Goal: Task Accomplishment & Management: Manage account settings

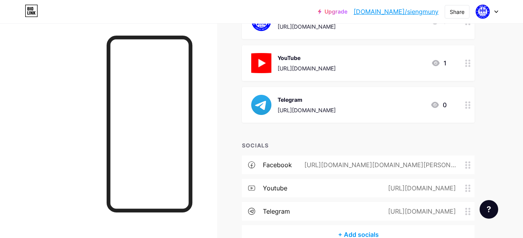
scroll to position [158, 0]
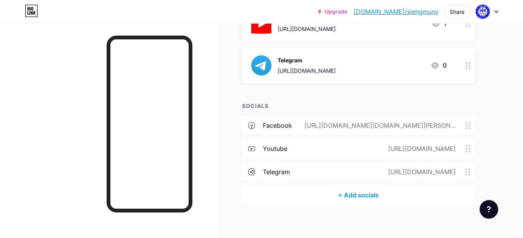
click at [301, 63] on div "Telegram" at bounding box center [306, 60] width 58 height 8
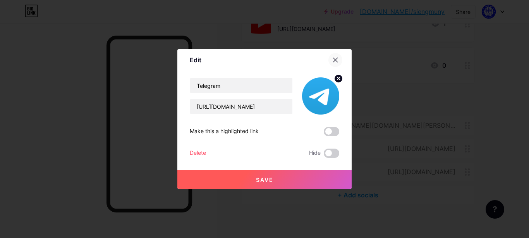
click at [334, 60] on icon at bounding box center [335, 60] width 6 height 6
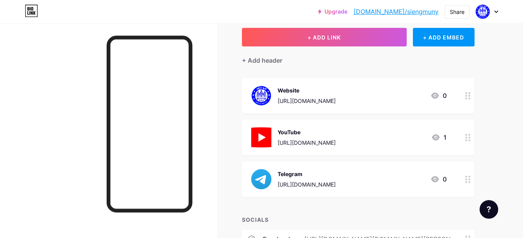
scroll to position [40, 0]
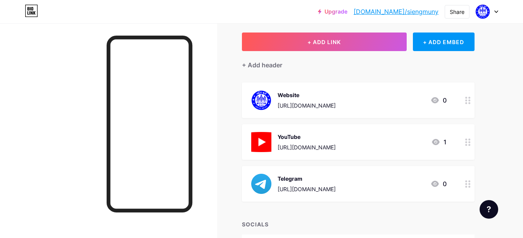
click at [309, 104] on div "https://siengmuny.blogspot.com" at bounding box center [306, 106] width 58 height 8
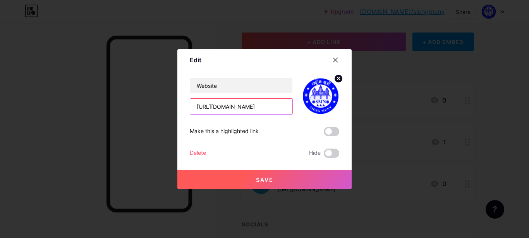
click at [248, 108] on input "https://siengmuny.blogspot.com" at bounding box center [241, 106] width 102 height 15
paste input "ii.blogspot.com/"
type input "[URL][DOMAIN_NAME]"
click at [306, 179] on button "Save" at bounding box center [264, 179] width 174 height 19
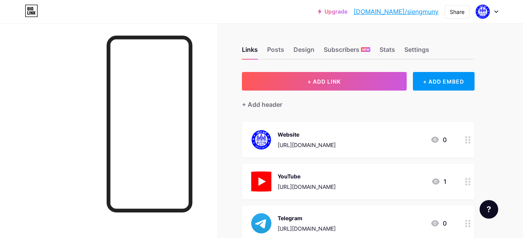
click at [347, 11] on link "Upgrade" at bounding box center [332, 12] width 29 height 6
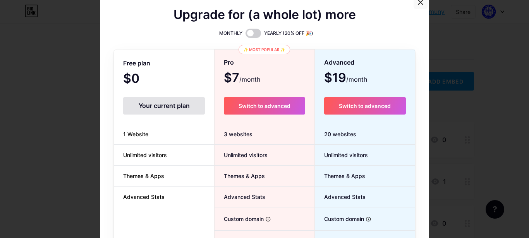
click at [418, 5] on icon at bounding box center [421, 2] width 6 height 6
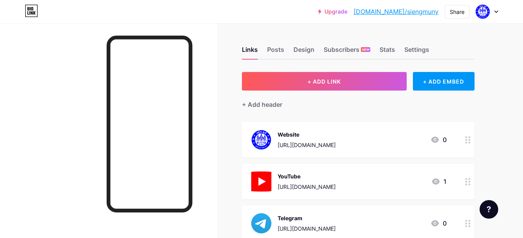
click at [398, 50] on div "Links Posts Design Subscribers NEW Stats Settings" at bounding box center [358, 46] width 232 height 27
click at [384, 50] on div "Stats" at bounding box center [386, 52] width 15 height 14
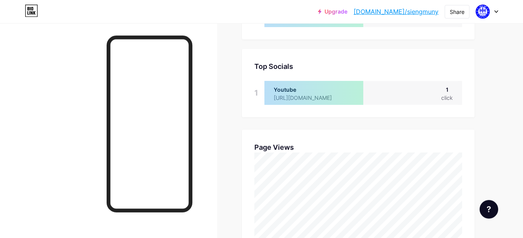
scroll to position [101, 0]
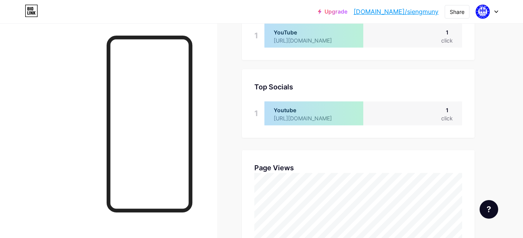
click at [401, 13] on link "[DOMAIN_NAME]/siengmuny" at bounding box center [395, 11] width 85 height 9
drag, startPoint x: 446, startPoint y: 112, endPoint x: 451, endPoint y: 111, distance: 5.5
click at [451, 111] on div "1" at bounding box center [447, 110] width 12 height 8
drag, startPoint x: 445, startPoint y: 33, endPoint x: 453, endPoint y: 33, distance: 7.4
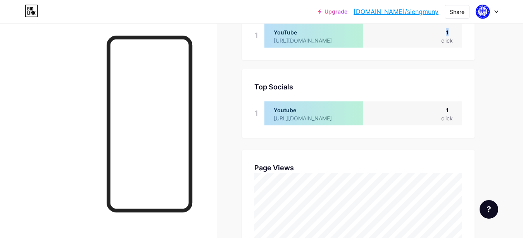
click at [453, 33] on div "YouTube [URL][DOMAIN_NAME] 1 click" at bounding box center [363, 36] width 198 height 24
click at [496, 15] on div at bounding box center [486, 12] width 22 height 14
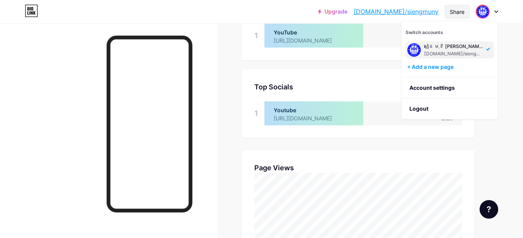
click at [456, 12] on div "Share" at bounding box center [456, 12] width 15 height 8
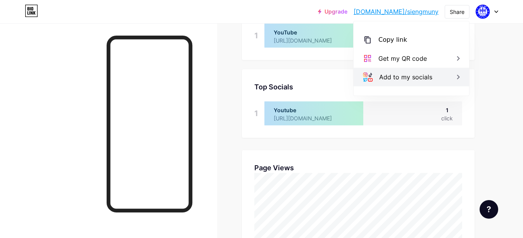
click at [453, 78] on icon at bounding box center [457, 76] width 9 height 9
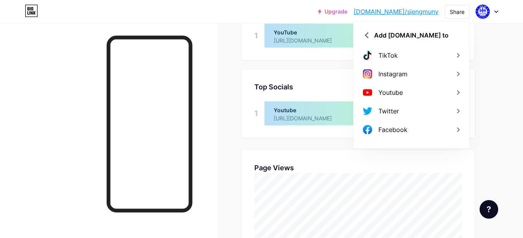
click at [453, 78] on icon at bounding box center [457, 73] width 9 height 9
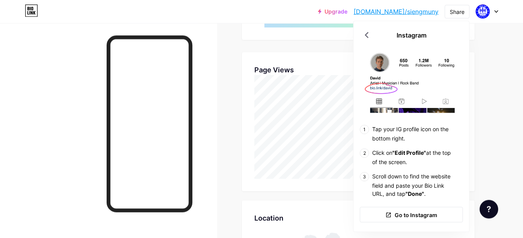
scroll to position [180, 0]
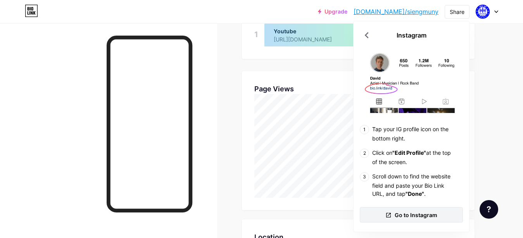
click at [425, 218] on span "Go to Instagram" at bounding box center [415, 215] width 43 height 8
